Goal: Transaction & Acquisition: Purchase product/service

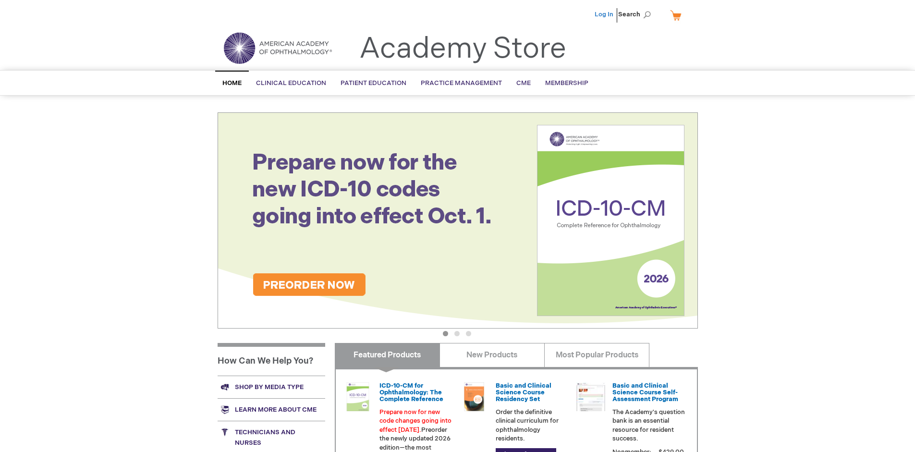
click at [605, 14] on link "Log In" at bounding box center [604, 15] width 19 height 8
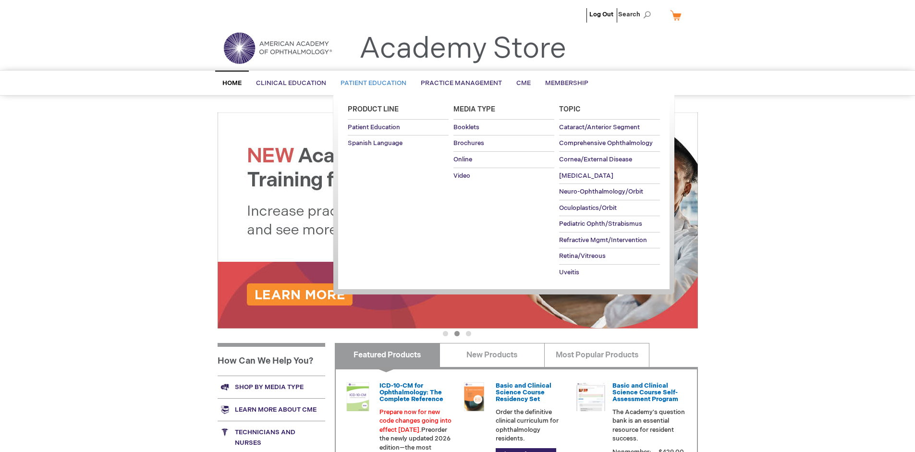
click at [371, 83] on span "Patient Education" at bounding box center [374, 83] width 66 height 8
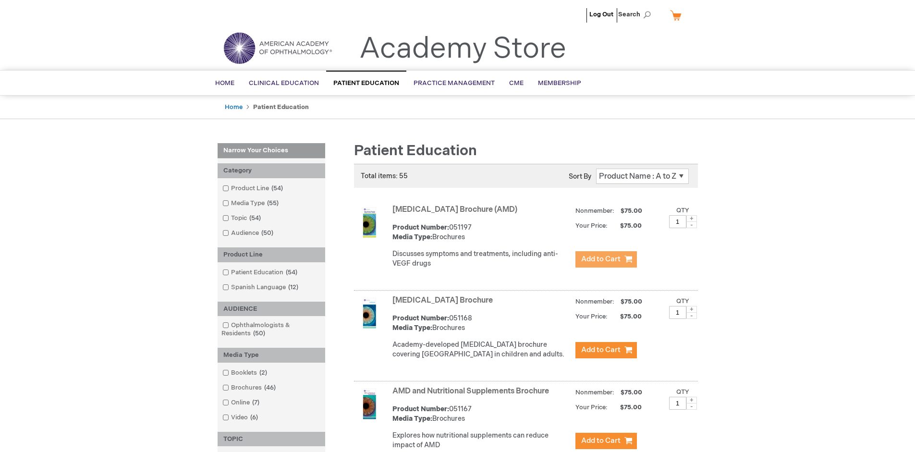
click at [606, 259] on span "Add to Cart" at bounding box center [600, 259] width 39 height 9
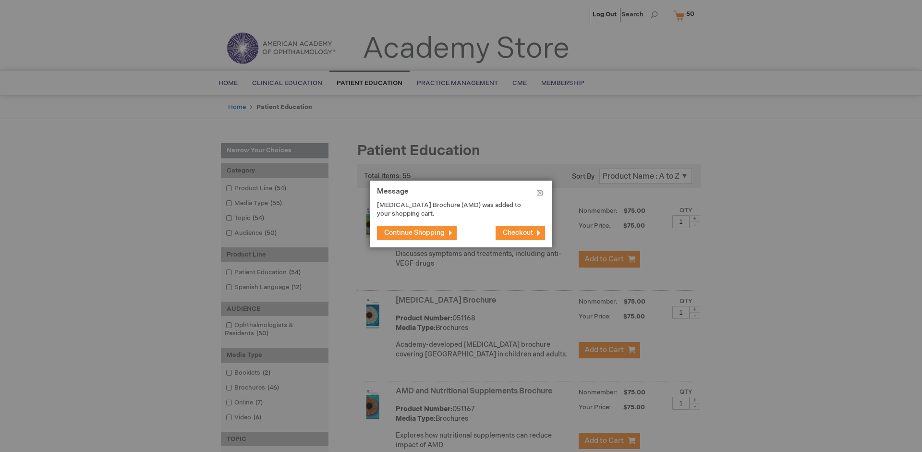
click at [415, 232] on span "Continue Shopping" at bounding box center [414, 233] width 61 height 8
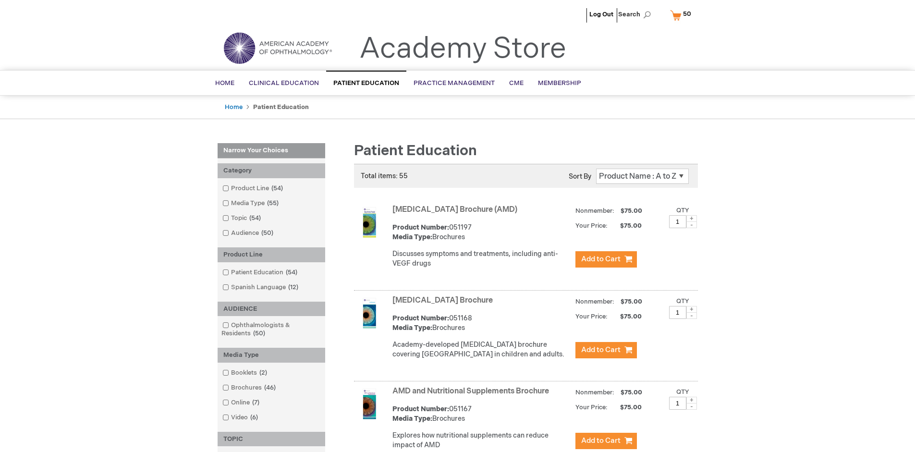
click at [473, 396] on link "AMD and Nutritional Supplements Brochure" at bounding box center [470, 391] width 157 height 9
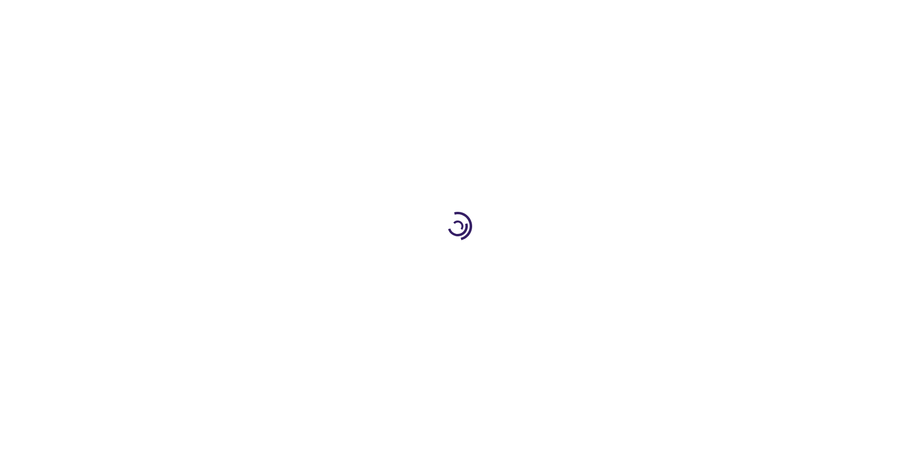
type input "1"
click at [530, 310] on span "Add to Cart" at bounding box center [530, 310] width 35 height 8
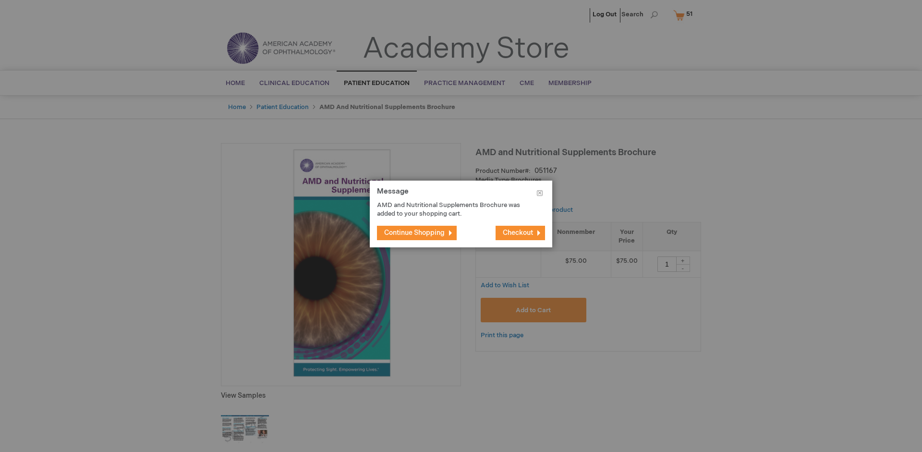
click at [415, 232] on span "Continue Shopping" at bounding box center [414, 233] width 61 height 8
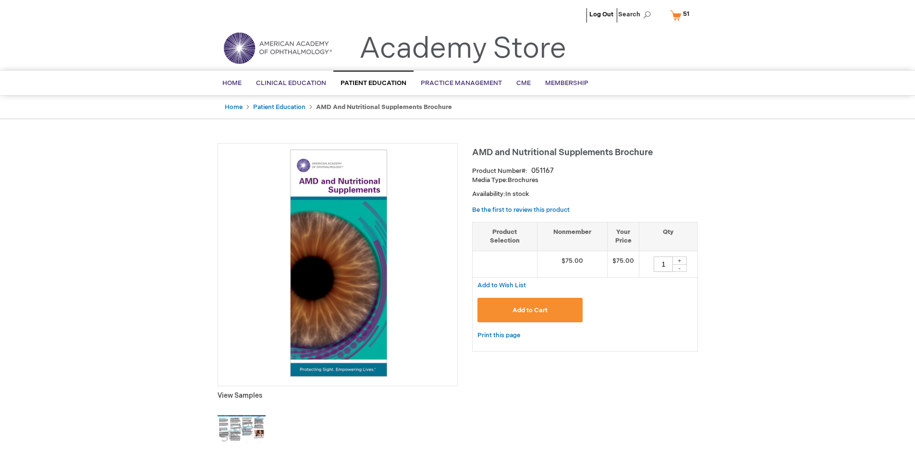
click at [682, 15] on span "51 51 items" at bounding box center [686, 14] width 9 height 12
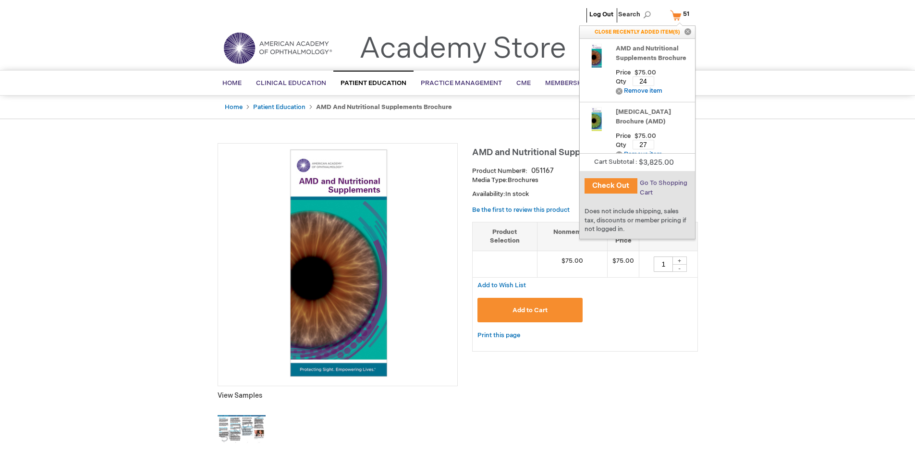
click at [663, 183] on span "Go To Shopping Cart" at bounding box center [664, 187] width 48 height 17
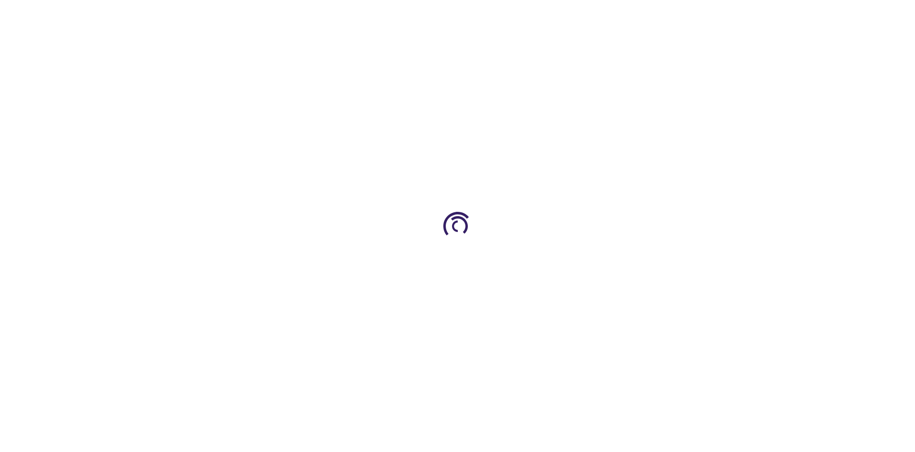
select select "US"
select select "41"
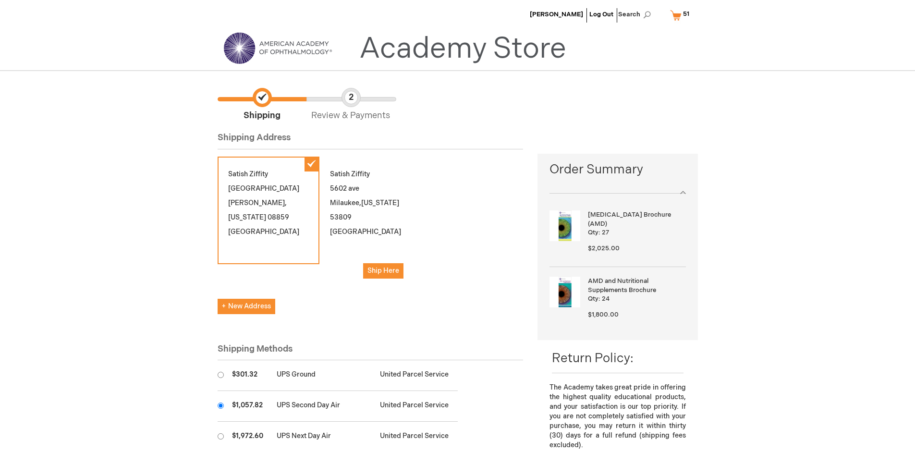
click at [220, 405] on input "radio" at bounding box center [221, 406] width 6 height 6
